Goal: Check status: Check status

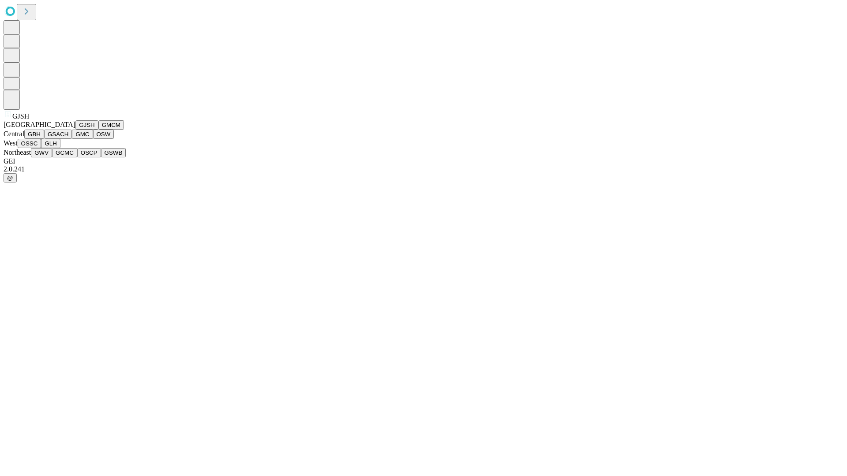
click at [75, 130] on button "GJSH" at bounding box center [86, 124] width 23 height 9
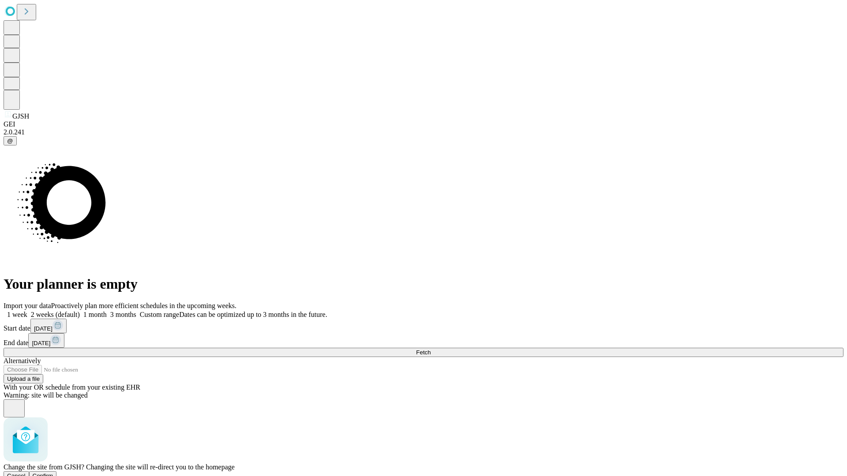
click at [53, 473] on span "Confirm" at bounding box center [43, 476] width 21 height 7
click at [107, 311] on label "1 month" at bounding box center [93, 314] width 27 height 7
click at [430, 349] on span "Fetch" at bounding box center [423, 352] width 15 height 7
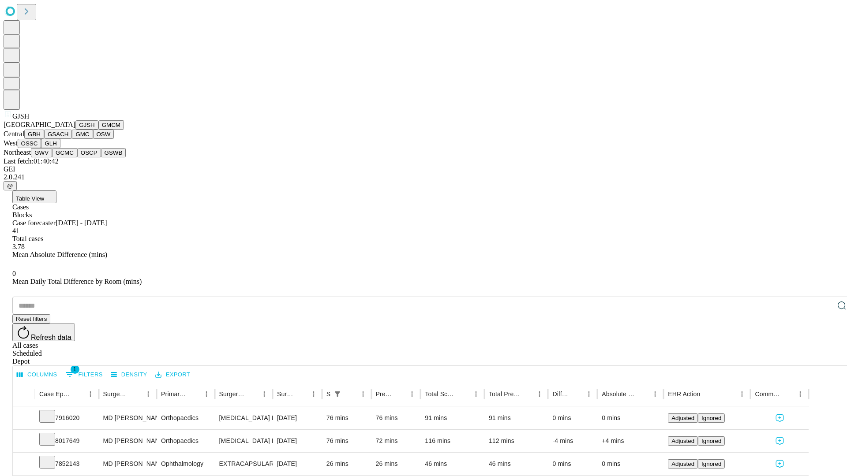
click at [98, 130] on button "GMCM" at bounding box center [111, 124] width 26 height 9
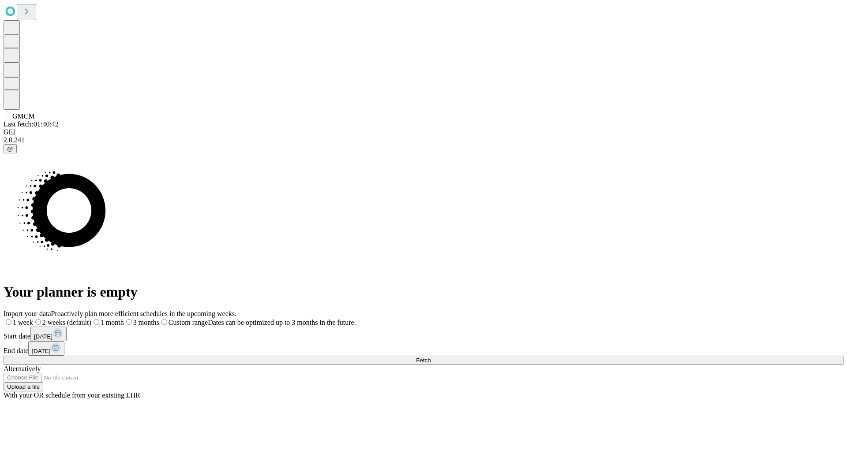
click at [124, 319] on label "1 month" at bounding box center [107, 322] width 33 height 7
click at [430, 357] on span "Fetch" at bounding box center [423, 360] width 15 height 7
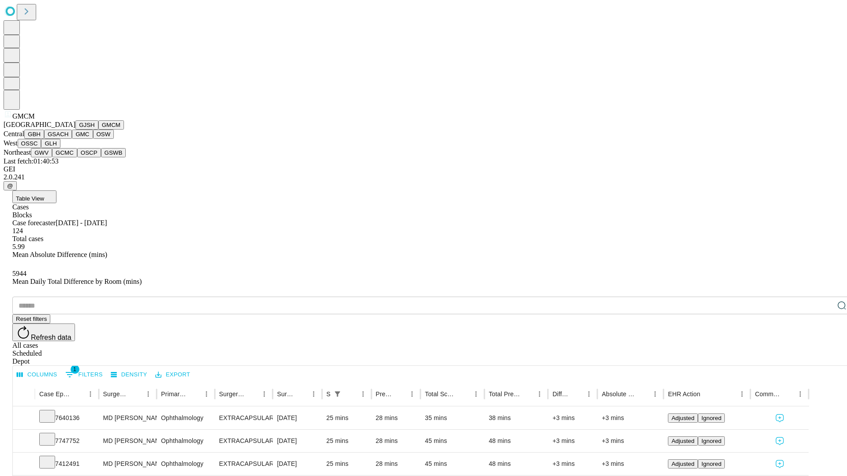
click at [44, 139] on button "GBH" at bounding box center [34, 134] width 20 height 9
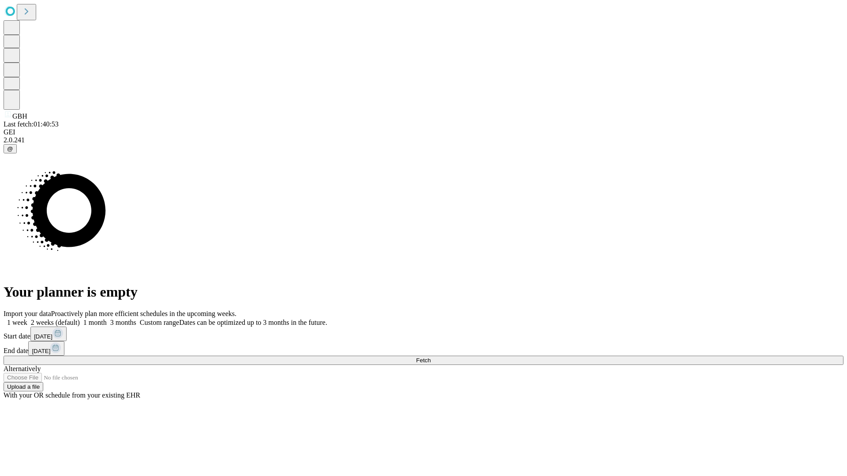
click at [107, 319] on label "1 month" at bounding box center [93, 322] width 27 height 7
click at [430, 357] on span "Fetch" at bounding box center [423, 360] width 15 height 7
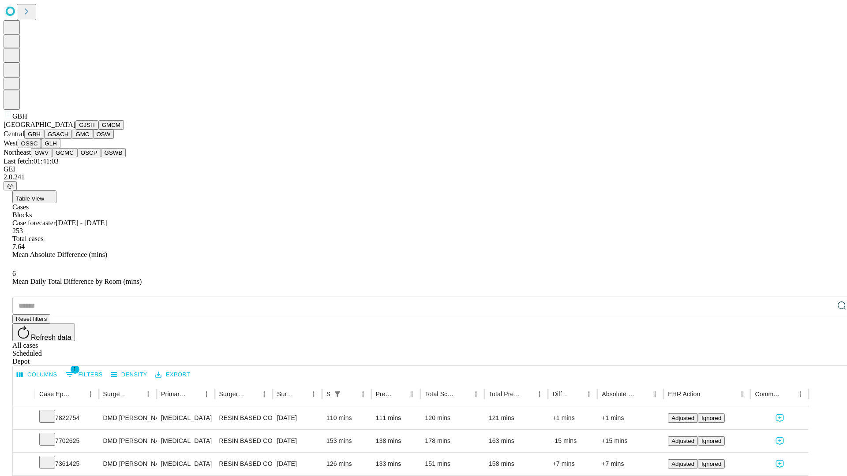
click at [68, 139] on button "GSACH" at bounding box center [58, 134] width 28 height 9
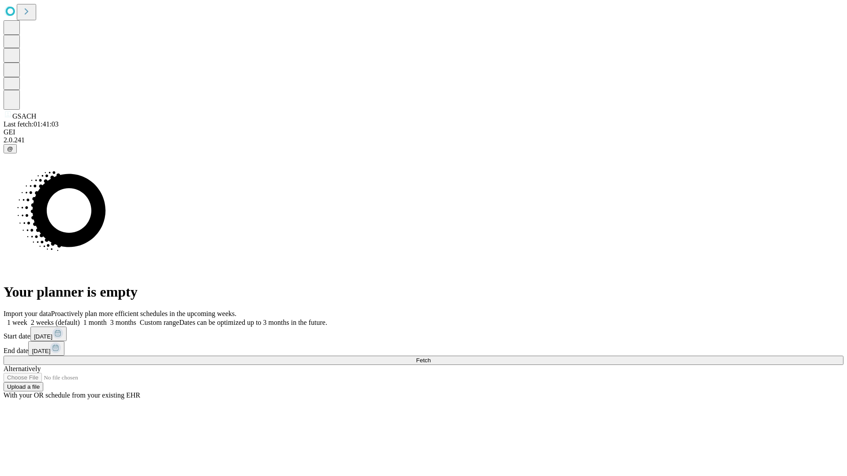
click at [107, 319] on label "1 month" at bounding box center [93, 322] width 27 height 7
click at [430, 357] on span "Fetch" at bounding box center [423, 360] width 15 height 7
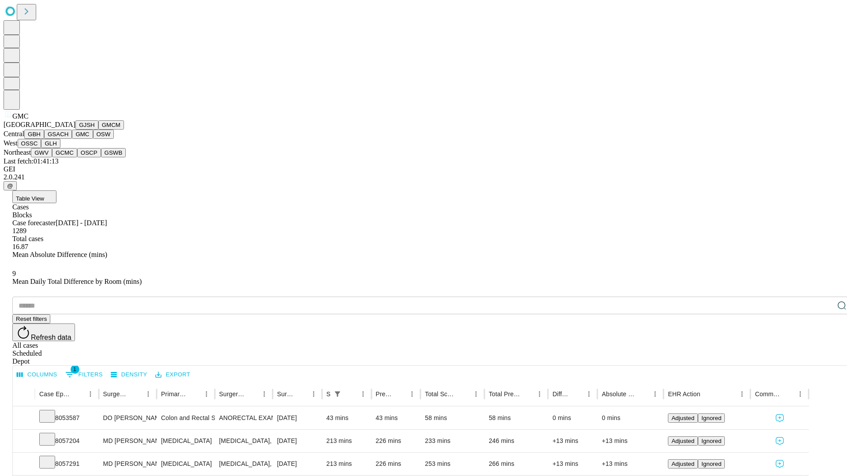
click at [93, 139] on button "OSW" at bounding box center [103, 134] width 21 height 9
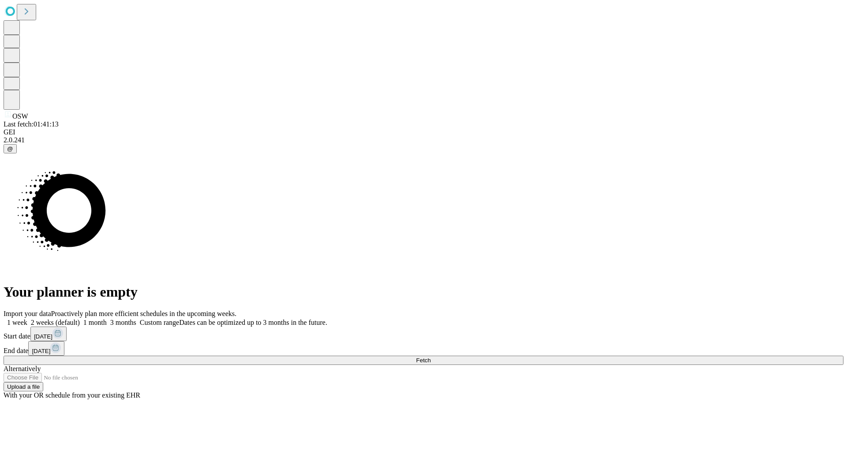
click at [107, 319] on label "1 month" at bounding box center [93, 322] width 27 height 7
click at [430, 357] on span "Fetch" at bounding box center [423, 360] width 15 height 7
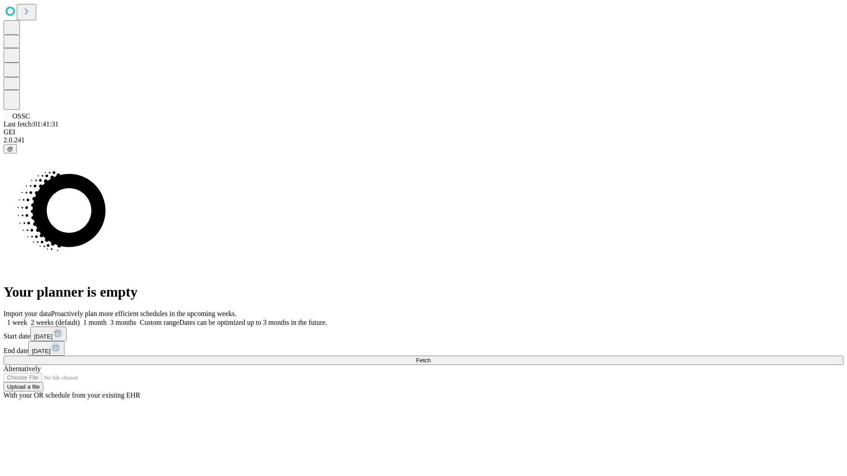
click at [107, 319] on label "1 month" at bounding box center [93, 322] width 27 height 7
click at [430, 357] on span "Fetch" at bounding box center [423, 360] width 15 height 7
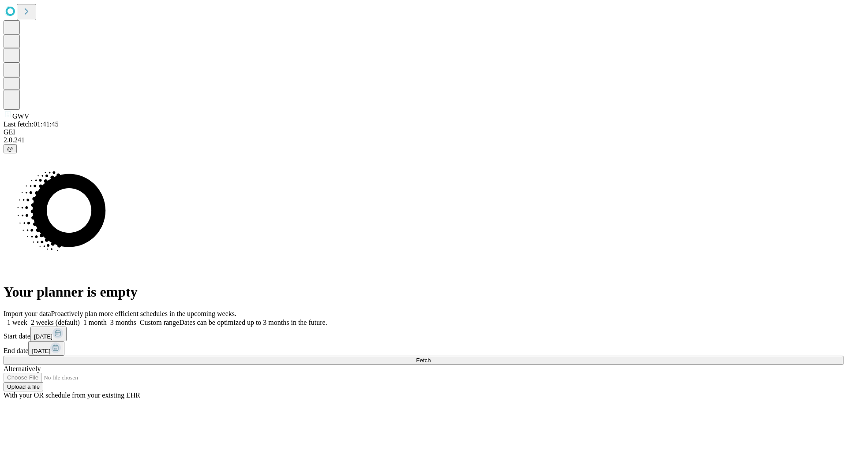
click at [430, 357] on span "Fetch" at bounding box center [423, 360] width 15 height 7
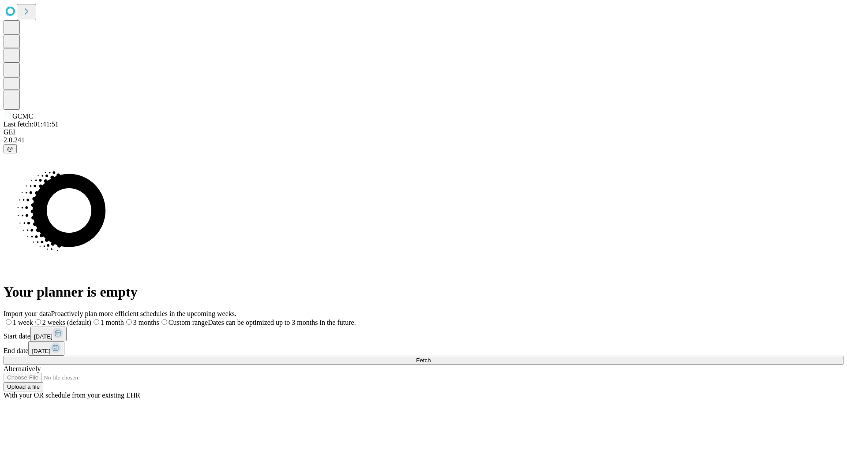
click at [430, 357] on span "Fetch" at bounding box center [423, 360] width 15 height 7
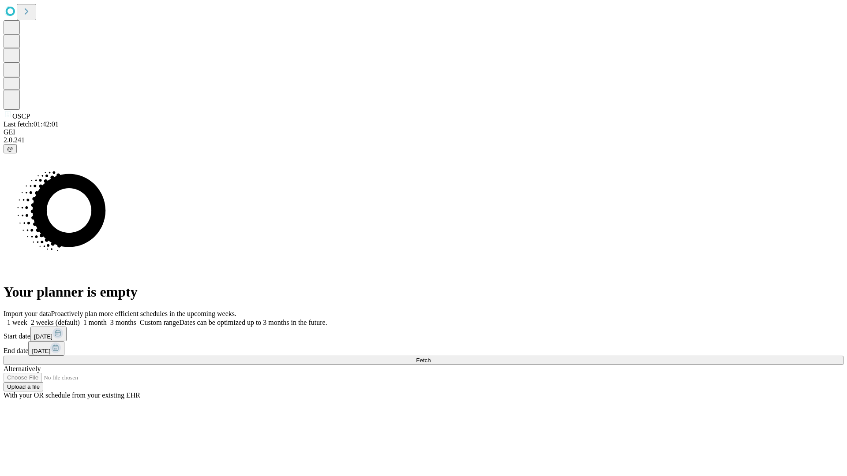
click at [107, 319] on label "1 month" at bounding box center [93, 322] width 27 height 7
click at [430, 357] on span "Fetch" at bounding box center [423, 360] width 15 height 7
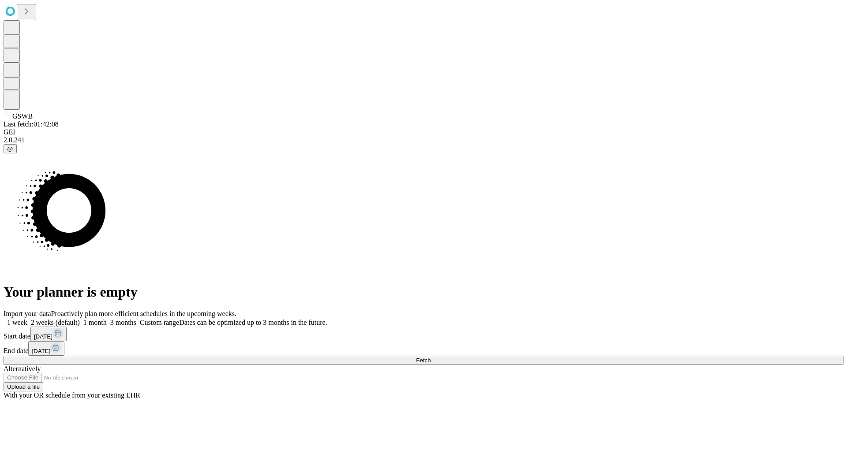
click at [107, 319] on label "1 month" at bounding box center [93, 322] width 27 height 7
click at [430, 357] on span "Fetch" at bounding box center [423, 360] width 15 height 7
